Goal: Communication & Community: Ask a question

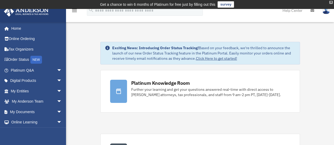
click at [331, 3] on div "X" at bounding box center [330, 2] width 3 height 3
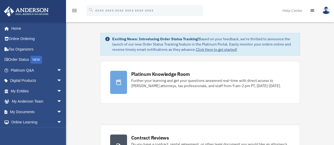
click at [75, 10] on icon "menu" at bounding box center [74, 10] width 6 height 6
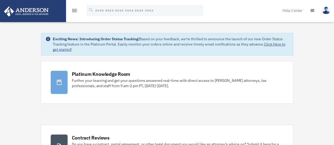
click at [75, 10] on icon "menu" at bounding box center [74, 10] width 6 height 6
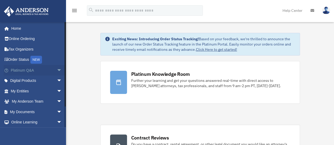
click at [57, 70] on span "arrow_drop_down" at bounding box center [62, 70] width 11 height 11
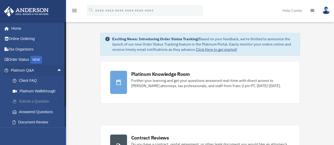
click at [32, 102] on link "Submit a Question" at bounding box center [38, 102] width 63 height 11
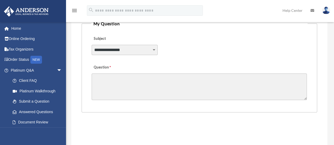
scroll to position [138, 0]
